Goal: Information Seeking & Learning: Learn about a topic

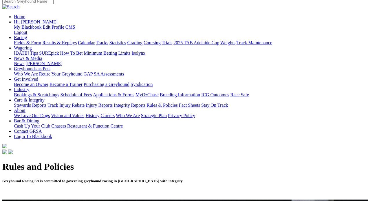
scroll to position [66, 0]
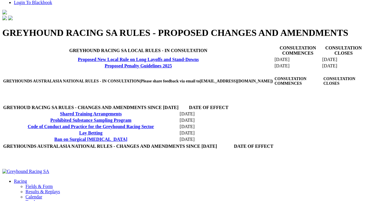
scroll to position [173, 0]
